Goal: Check status

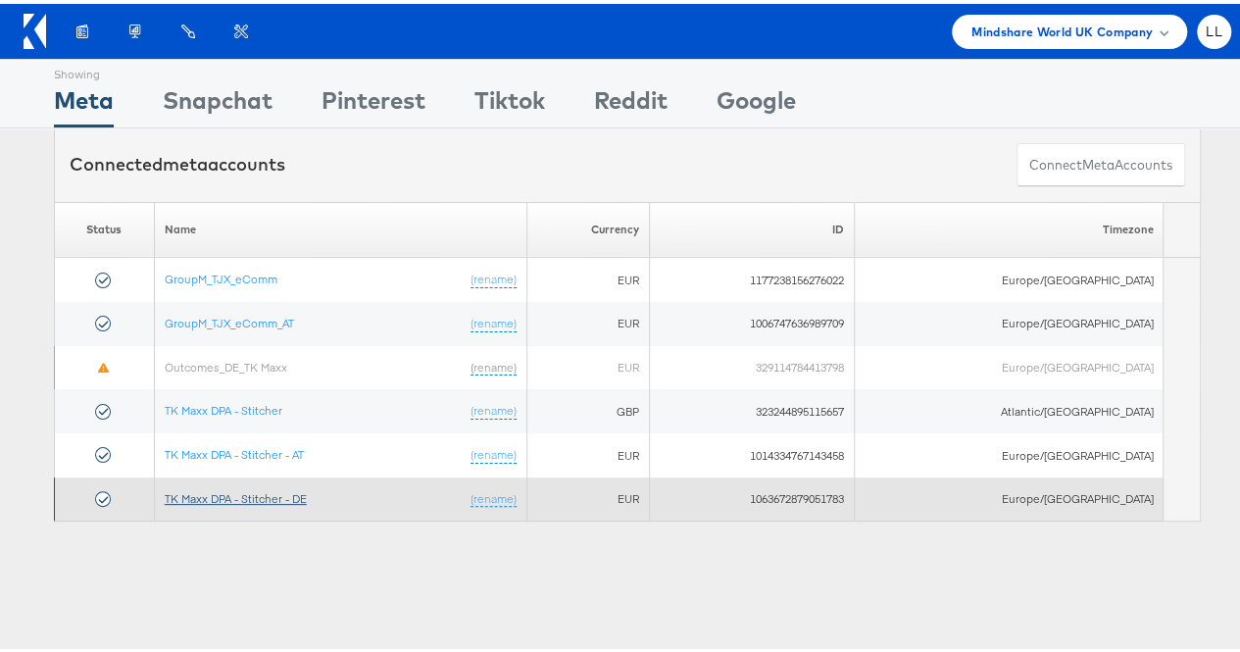
click at [268, 492] on link "TK Maxx DPA - Stitcher - DE" at bounding box center [236, 494] width 142 height 15
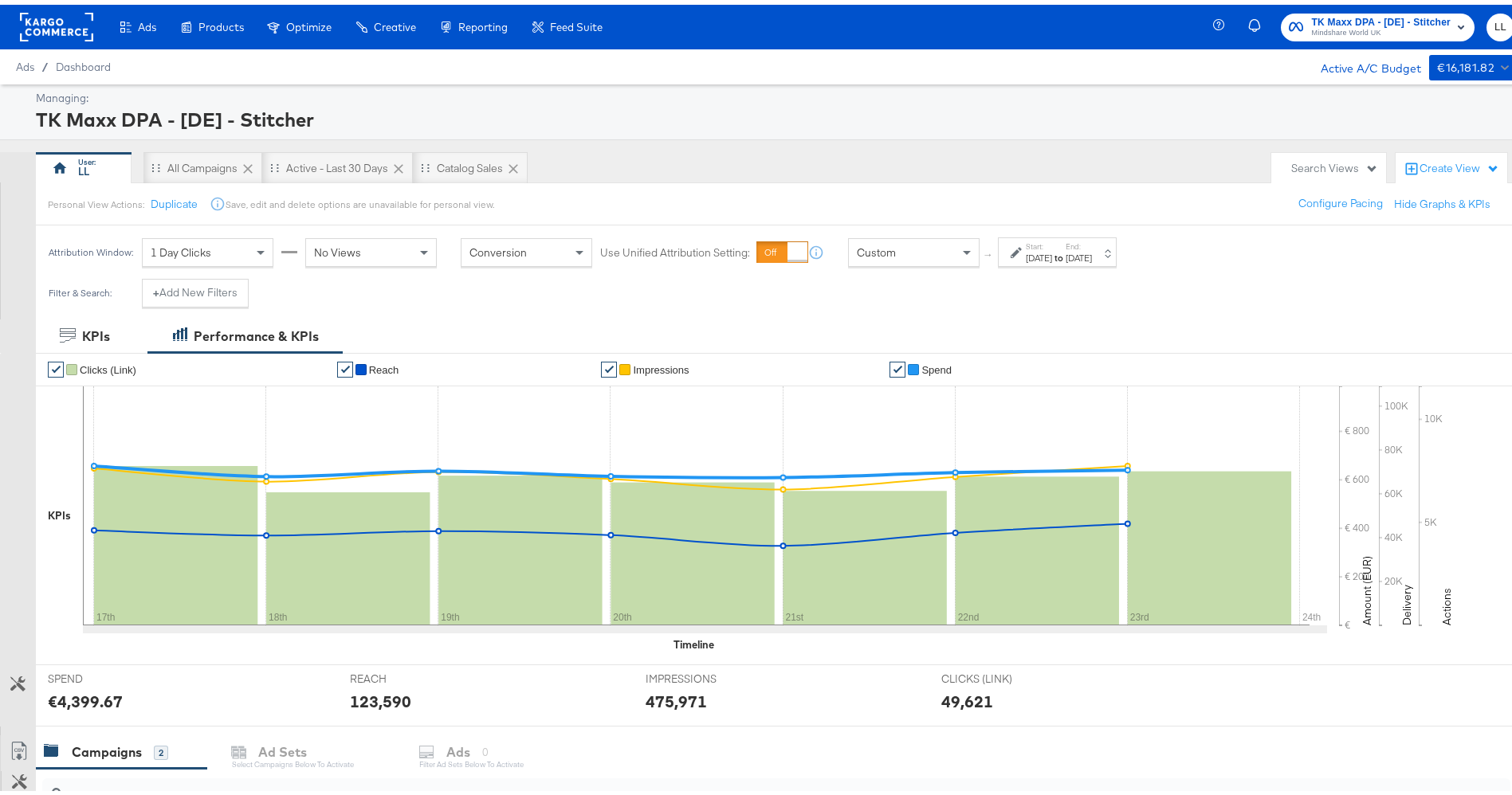
click at [1052, 241] on label "Start:" at bounding box center [1039, 241] width 26 height 11
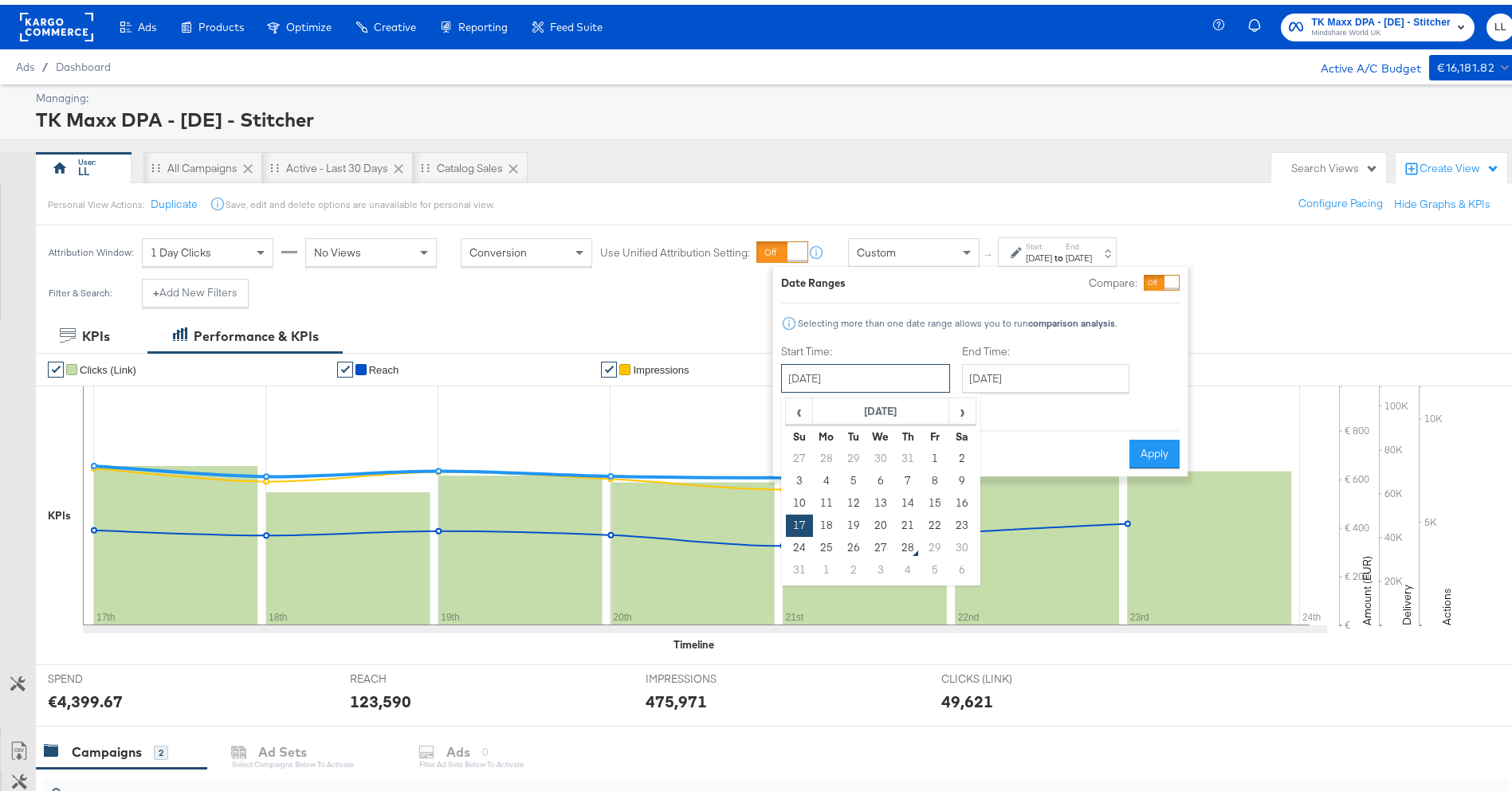
click at [849, 366] on input "August 17th 2025" at bounding box center [866, 373] width 169 height 28
click at [932, 451] on td "1" at bounding box center [934, 454] width 27 height 22
type input "August 1st 2025"
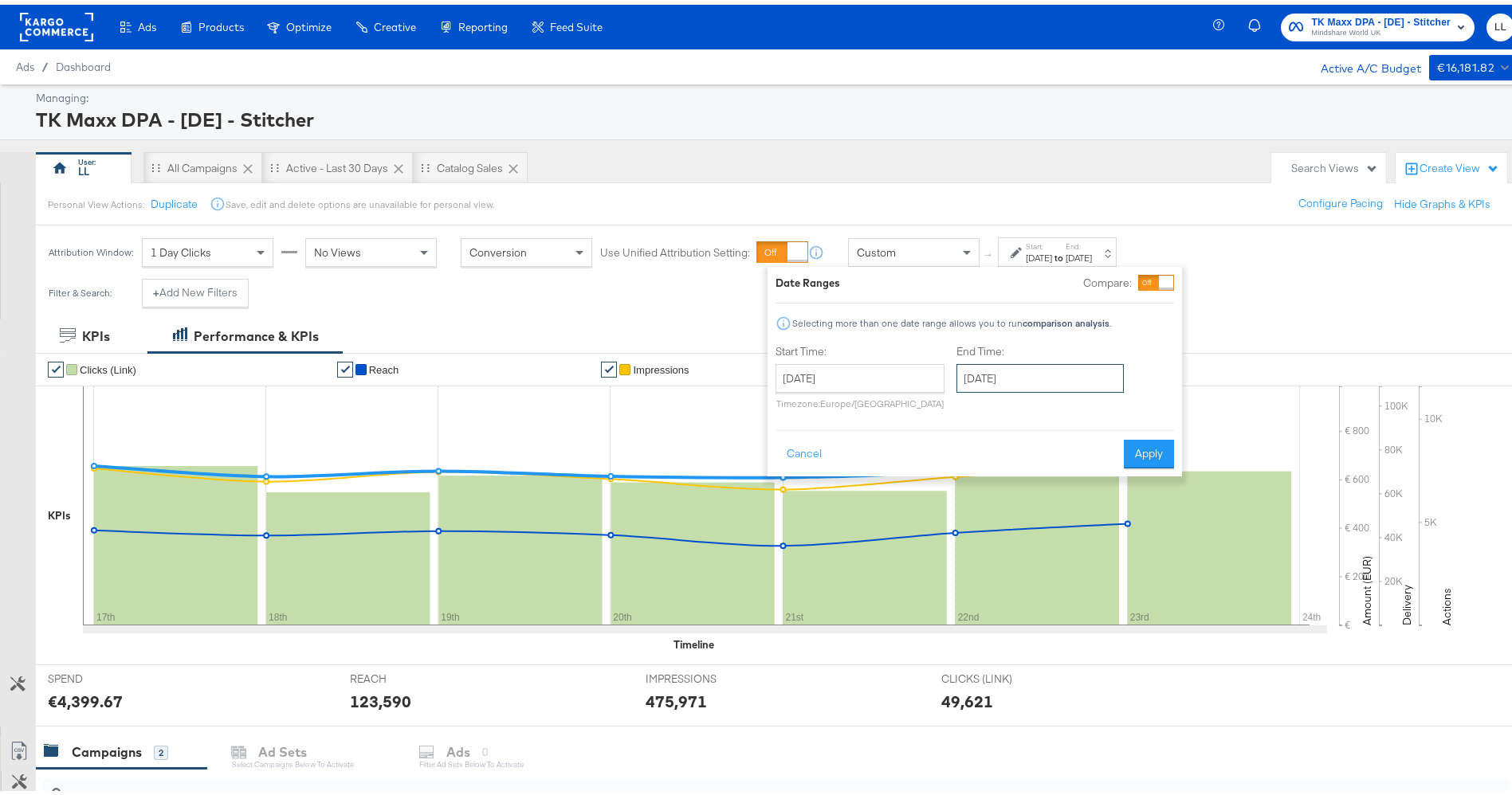
click at [1015, 377] on input "August 23rd 2025" at bounding box center [1041, 373] width 167 height 28
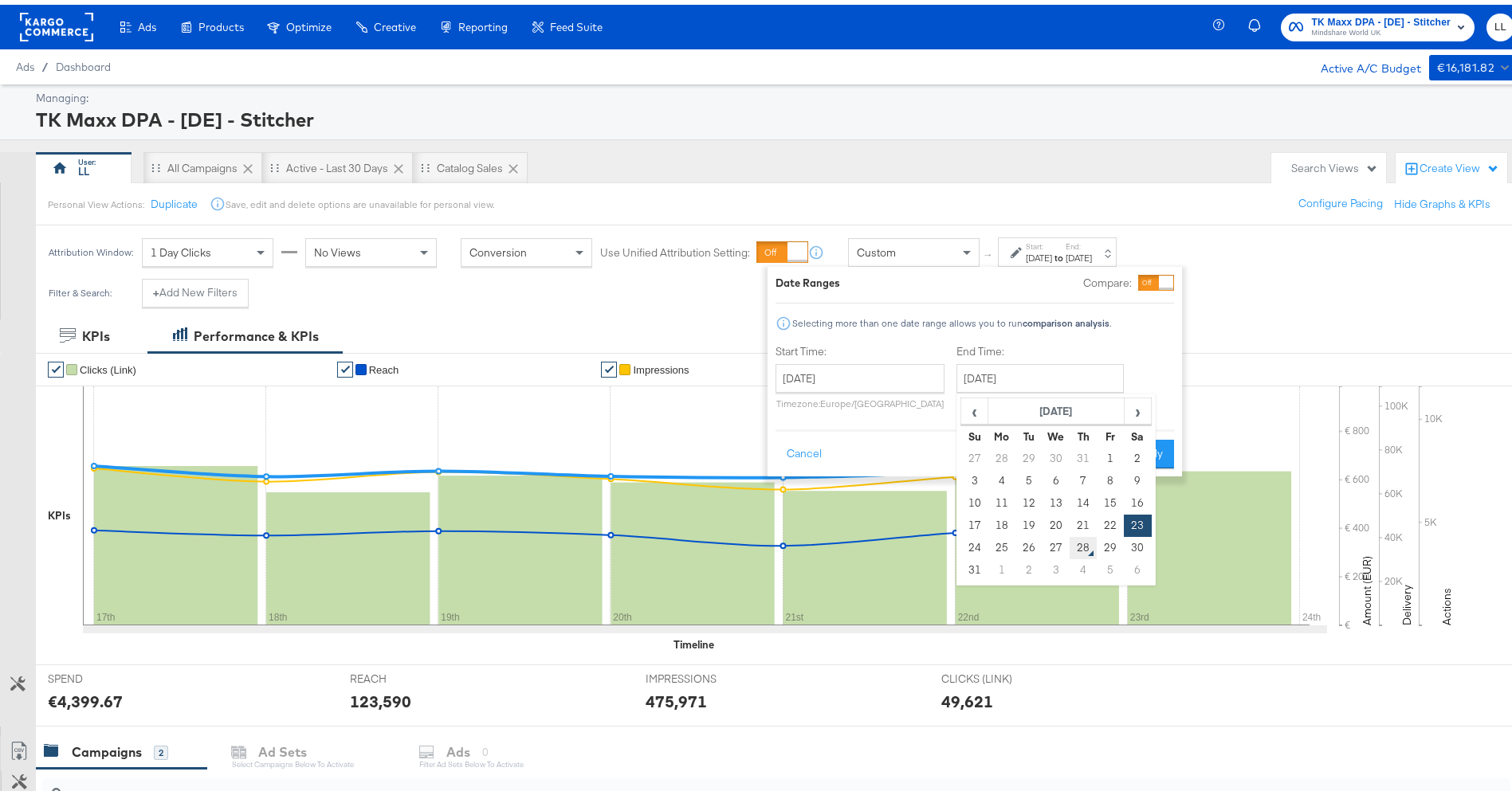
click at [1080, 543] on td "28" at bounding box center [1083, 543] width 27 height 22
type input "August 28th 2025"
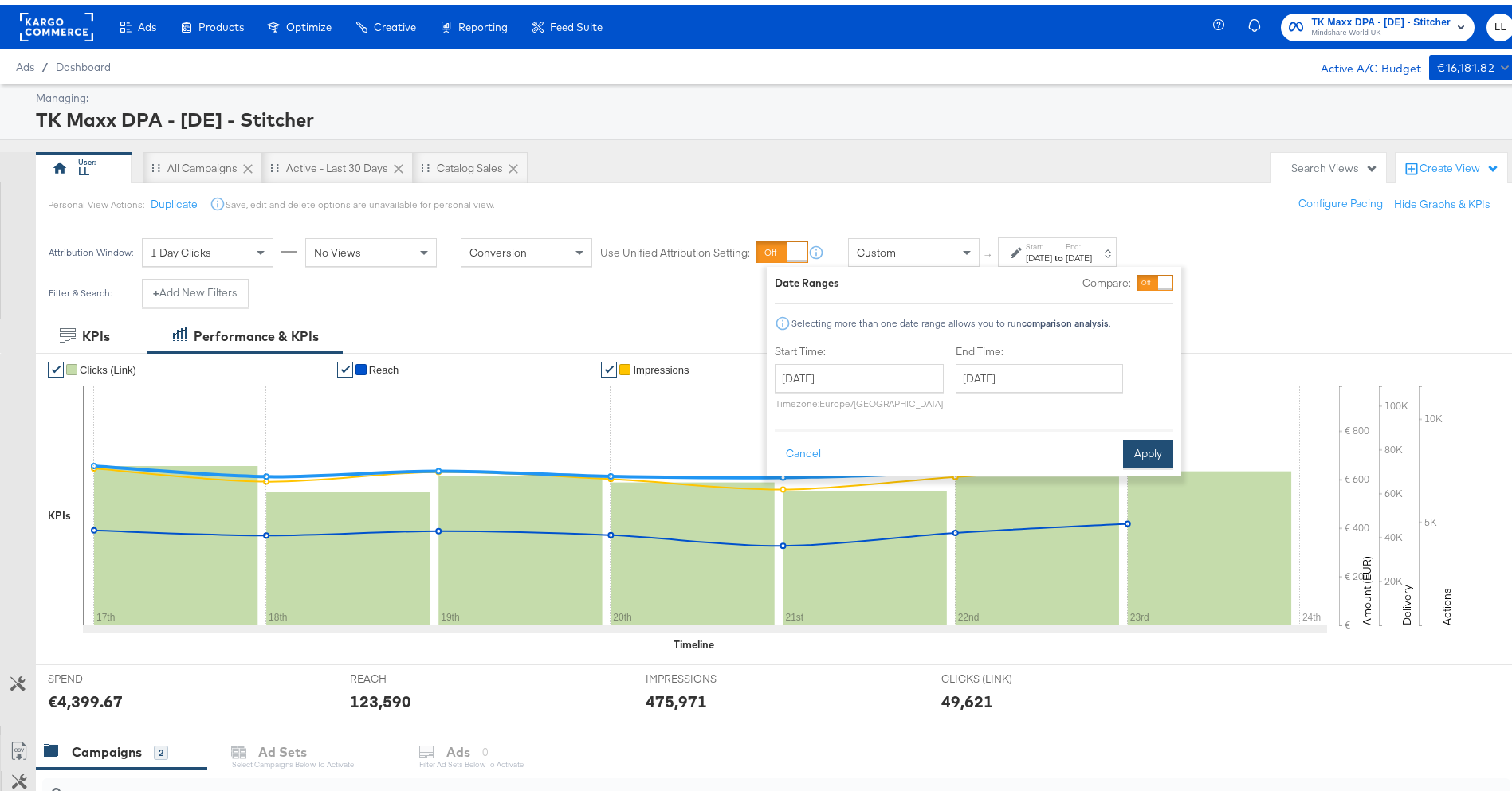
click at [1141, 435] on button "Apply" at bounding box center [1148, 449] width 50 height 28
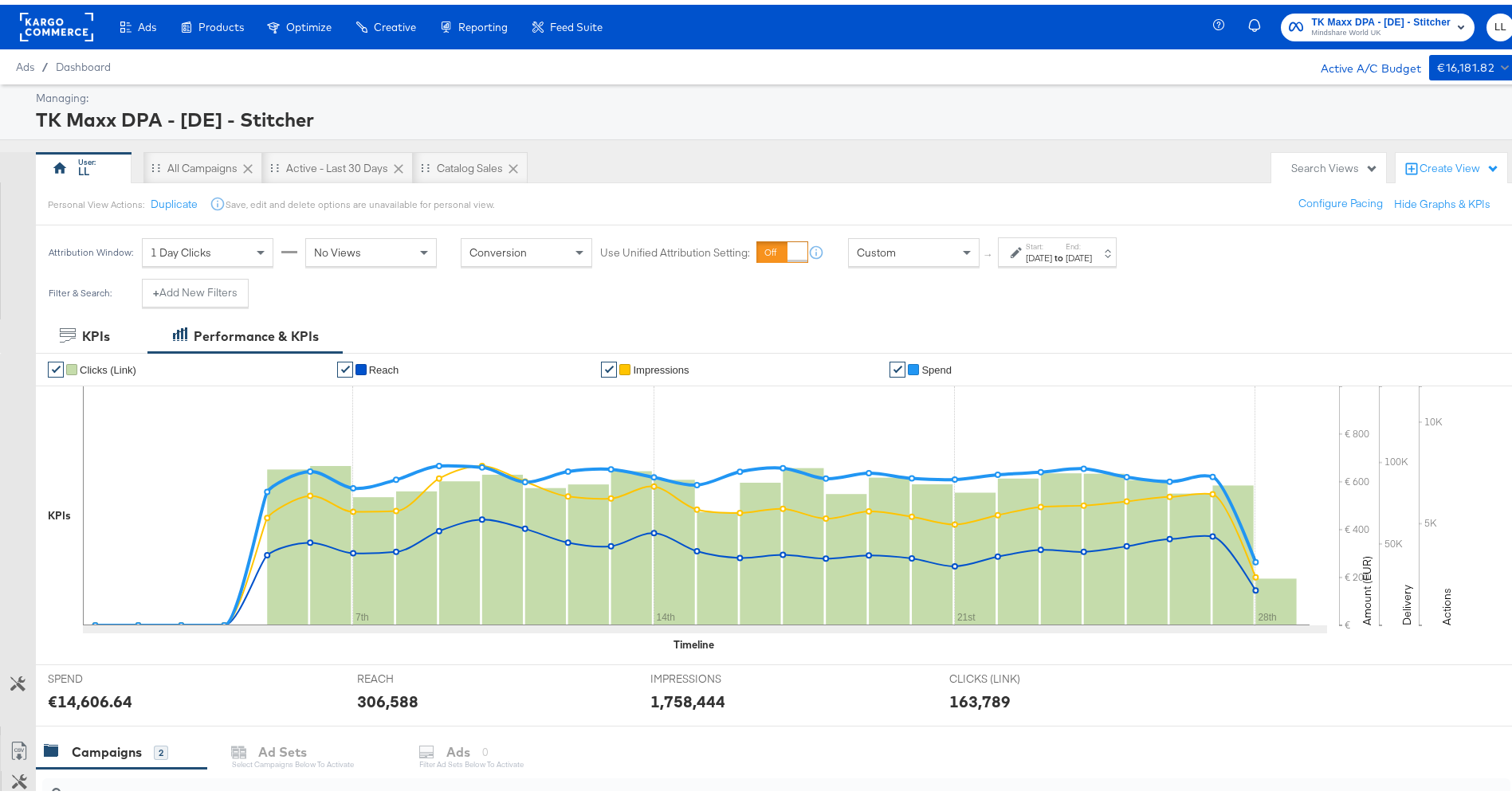
click at [1344, 27] on span "Mindshare World UK" at bounding box center [1381, 28] width 140 height 13
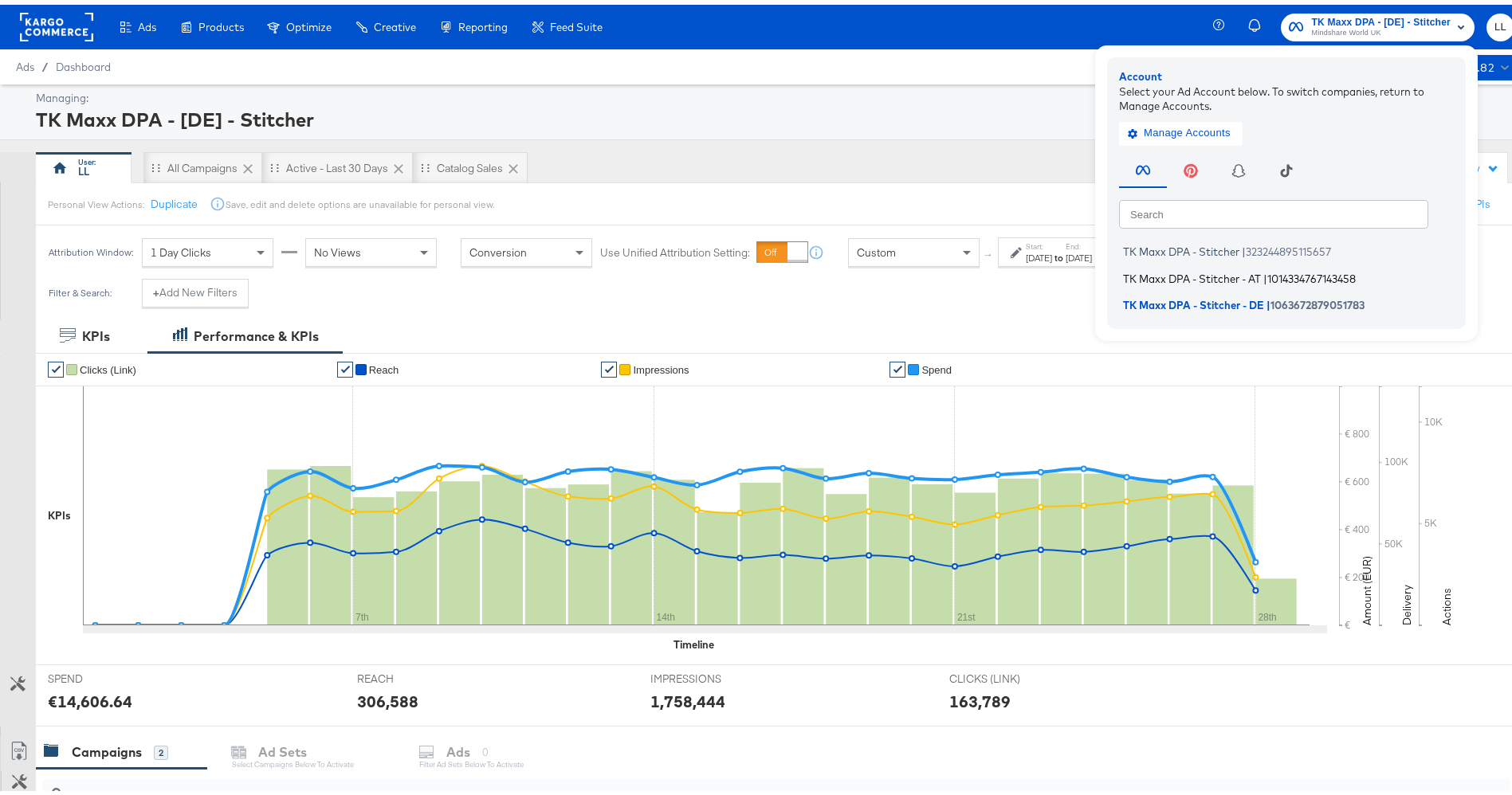
click at [1267, 277] on span "1014334767143458" at bounding box center [1311, 273] width 89 height 13
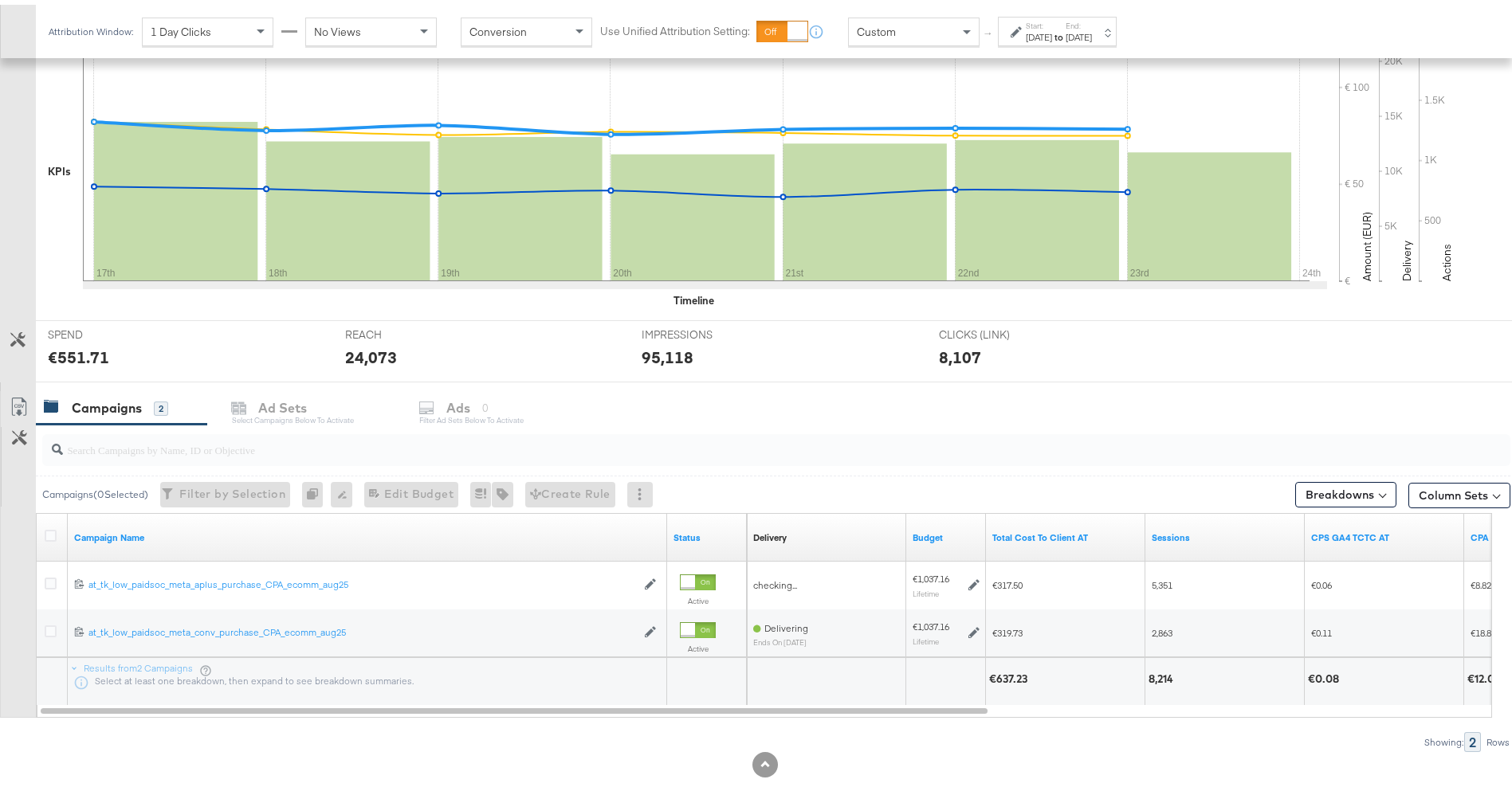
scroll to position [367, 0]
